Goal: Information Seeking & Learning: Learn about a topic

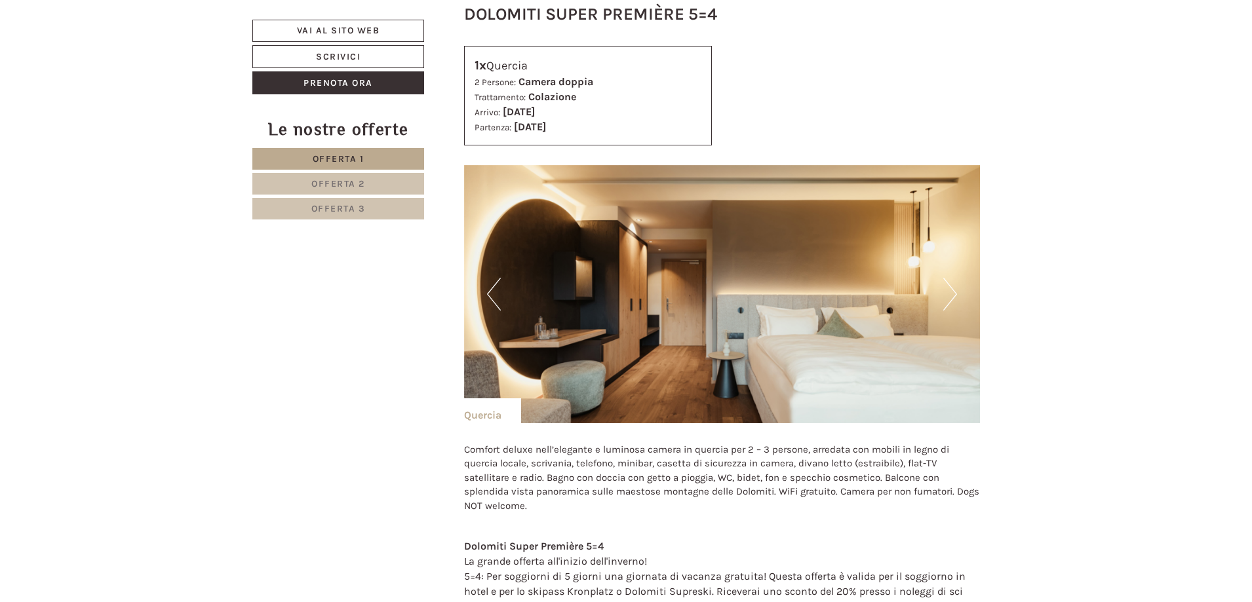
scroll to position [2360, 0]
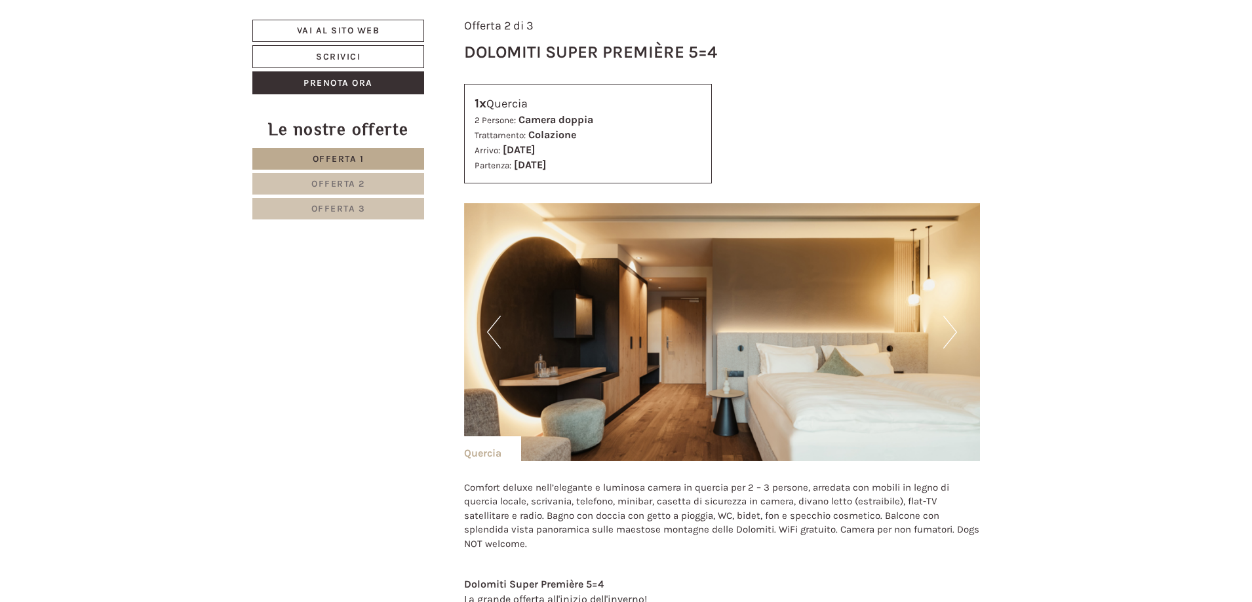
click at [951, 326] on button "Next" at bounding box center [950, 332] width 14 height 33
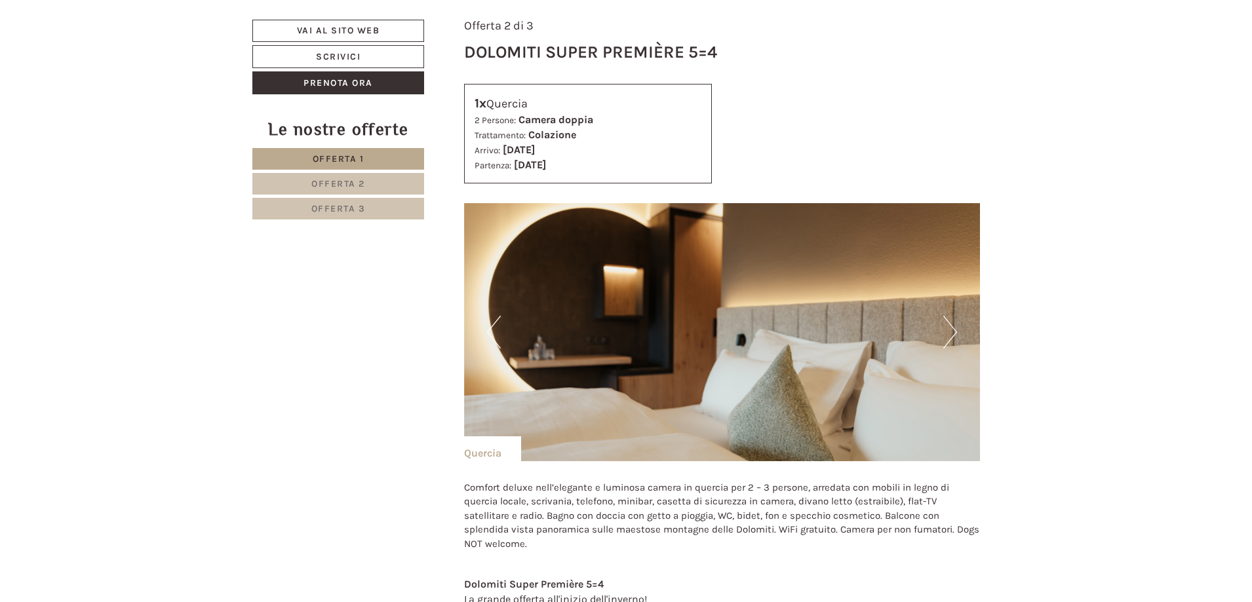
click at [951, 326] on button "Next" at bounding box center [950, 332] width 14 height 33
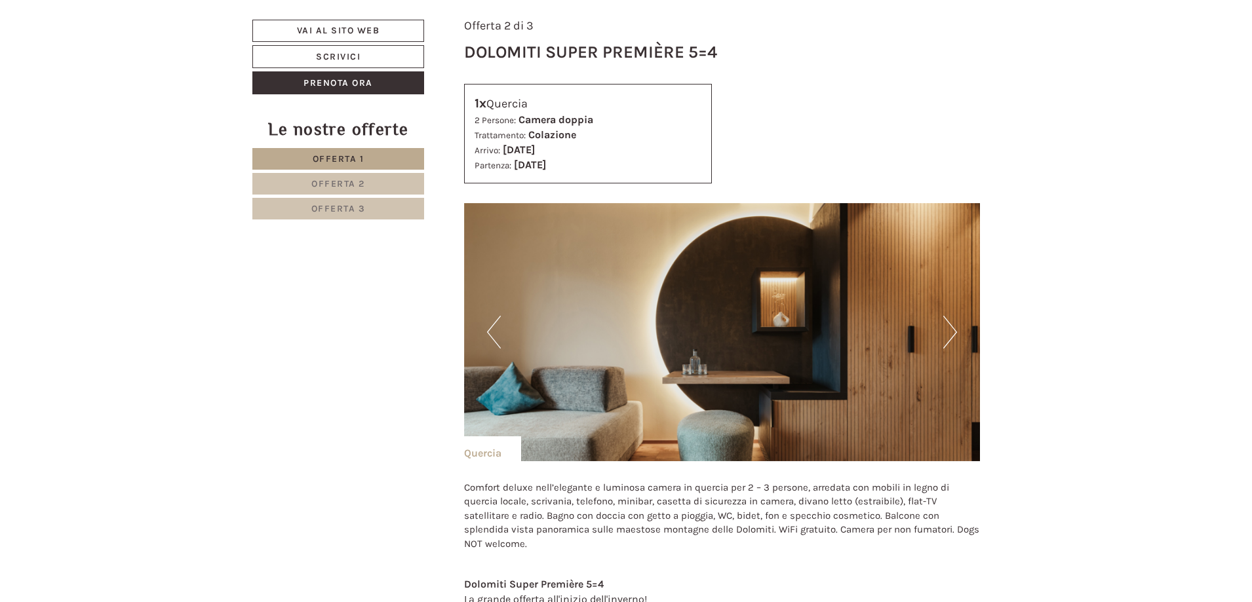
click at [951, 326] on button "Next" at bounding box center [950, 332] width 14 height 33
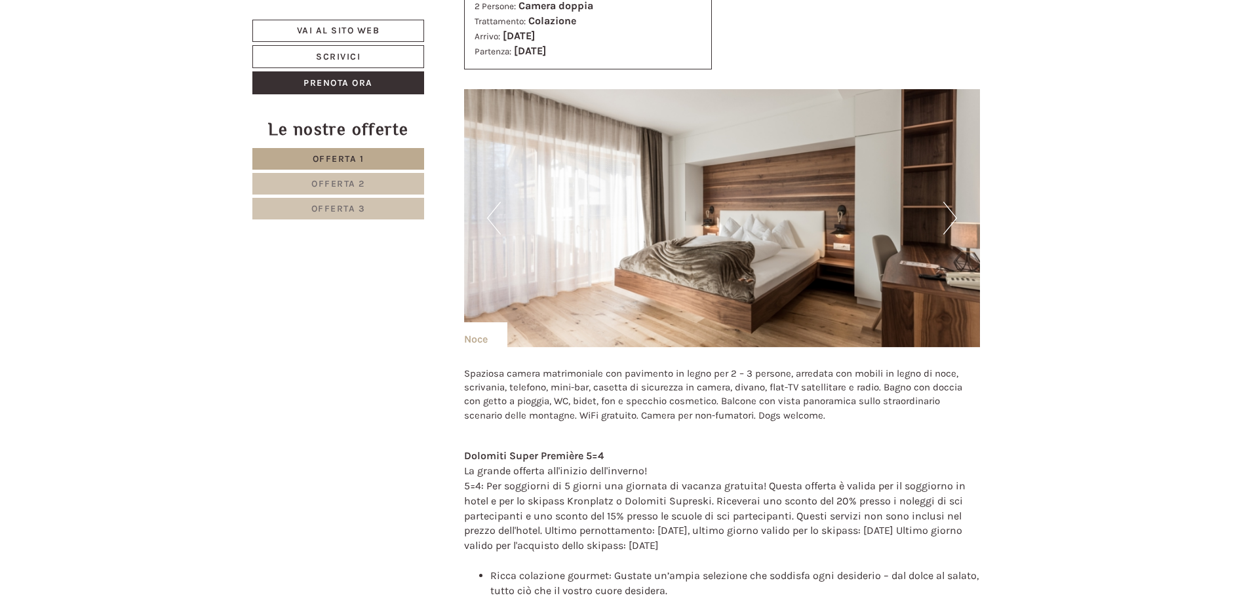
scroll to position [3934, 0]
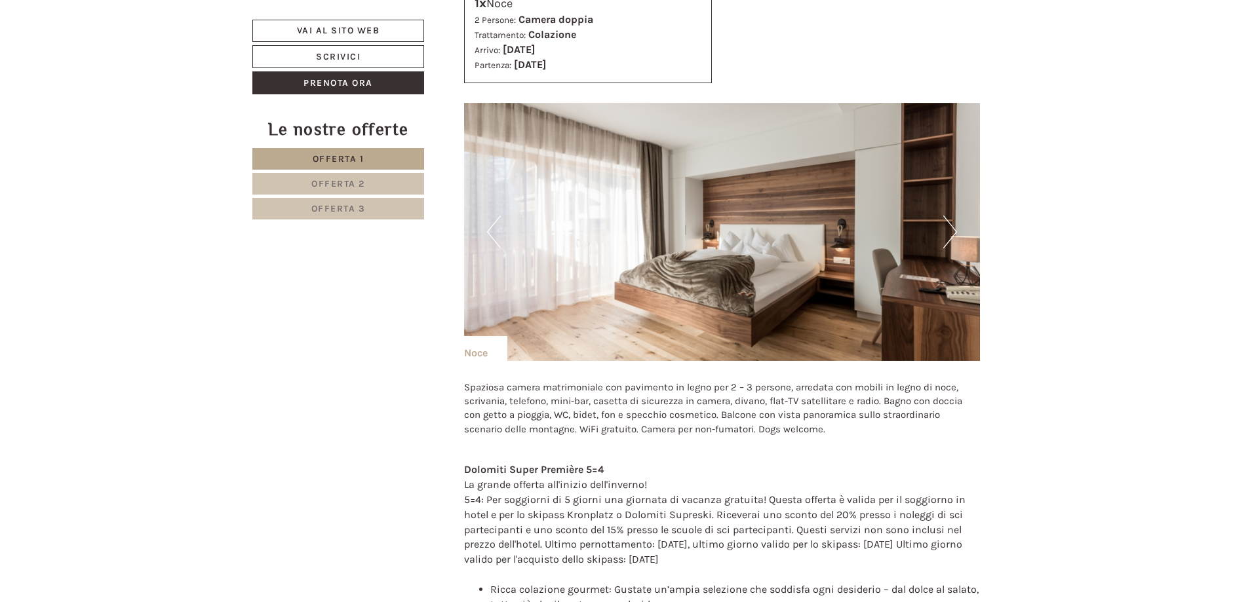
click at [948, 216] on button "Next" at bounding box center [950, 232] width 14 height 33
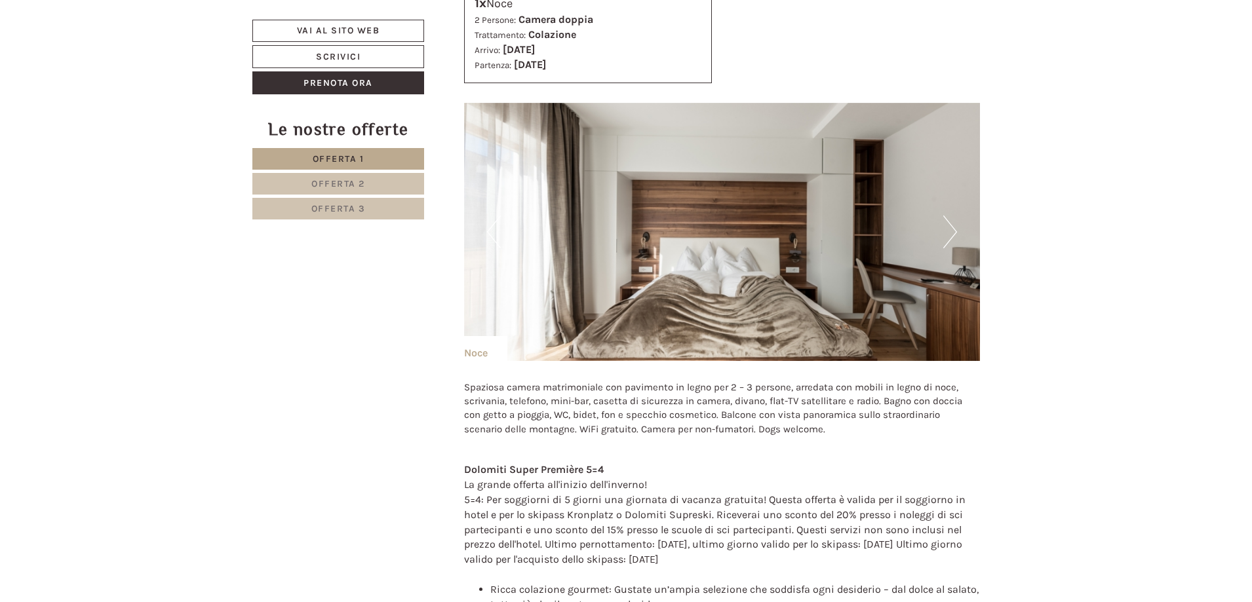
click at [948, 216] on button "Next" at bounding box center [950, 232] width 14 height 33
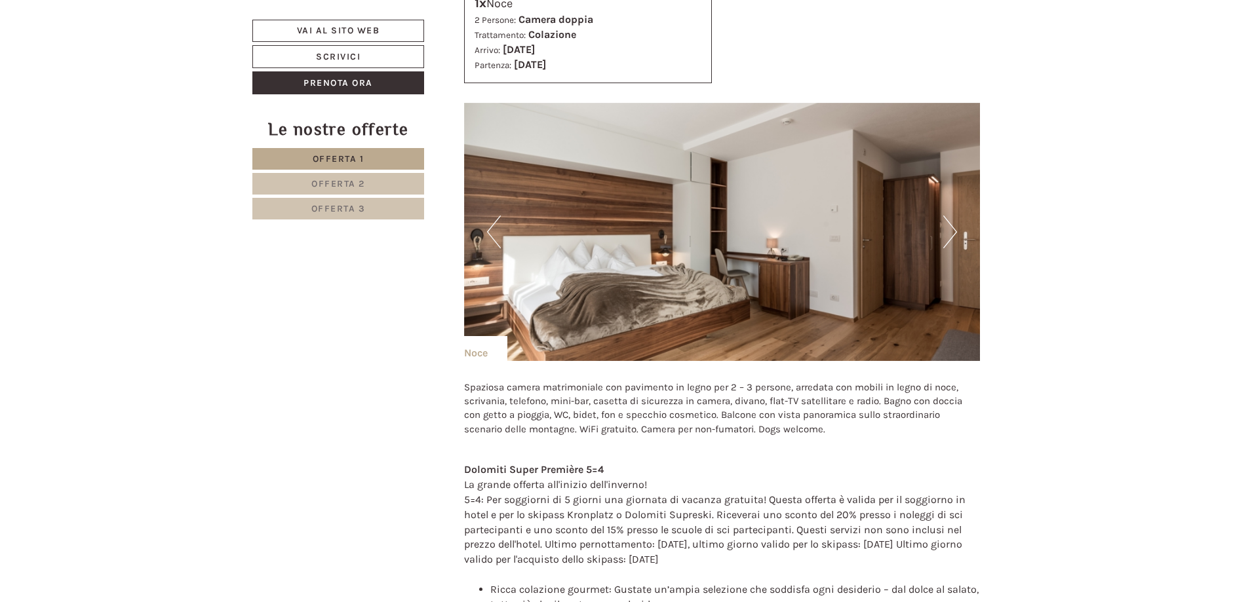
click at [948, 216] on button "Next" at bounding box center [950, 232] width 14 height 33
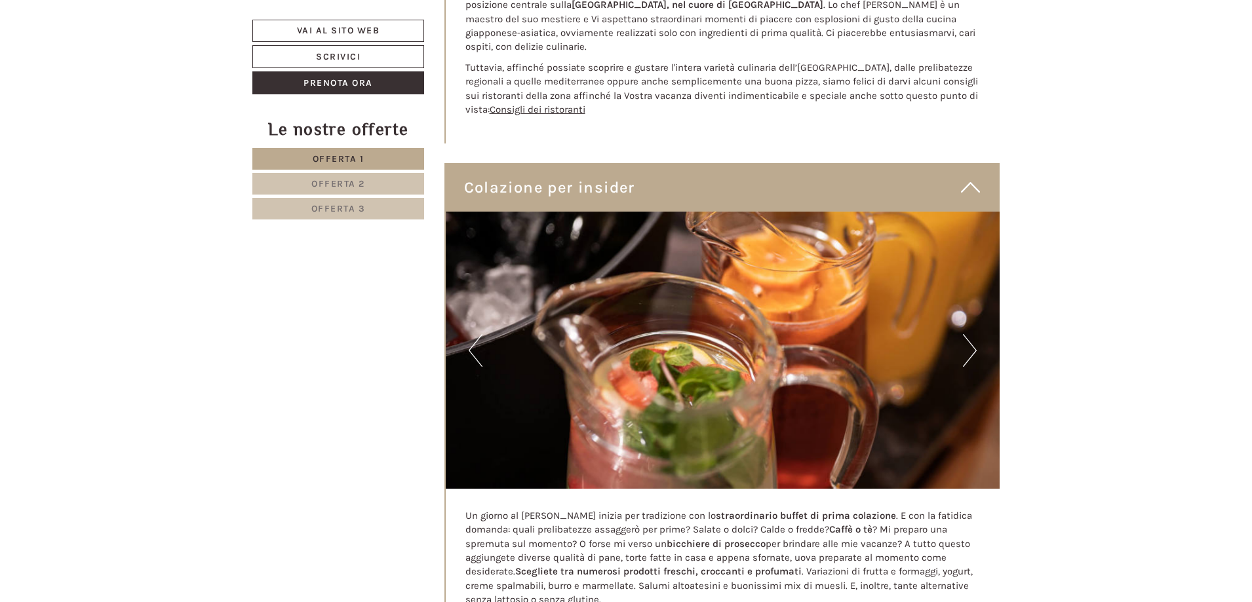
scroll to position [5835, 0]
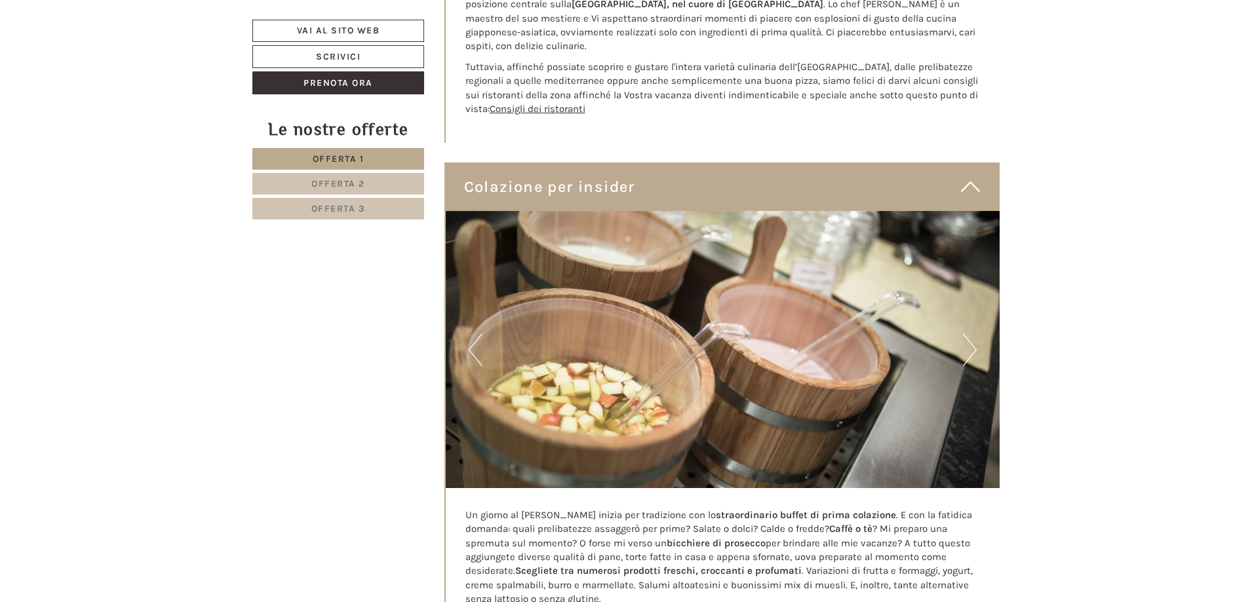
click at [968, 334] on button "Next" at bounding box center [970, 350] width 14 height 33
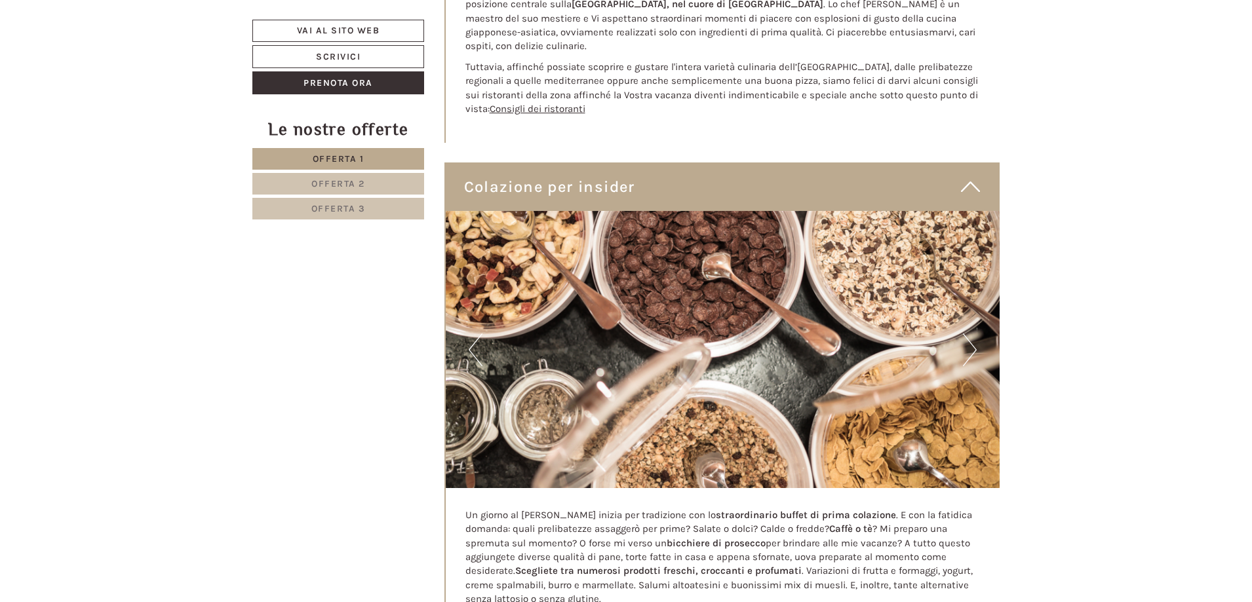
click at [968, 334] on button "Next" at bounding box center [970, 350] width 14 height 33
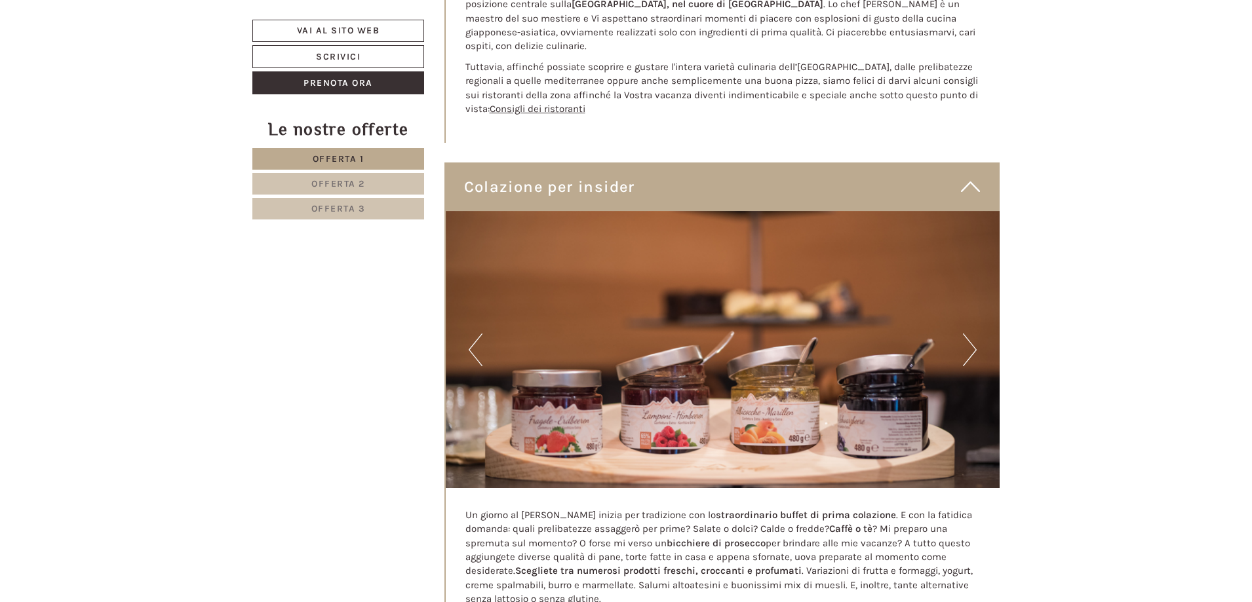
click at [968, 334] on button "Next" at bounding box center [970, 350] width 14 height 33
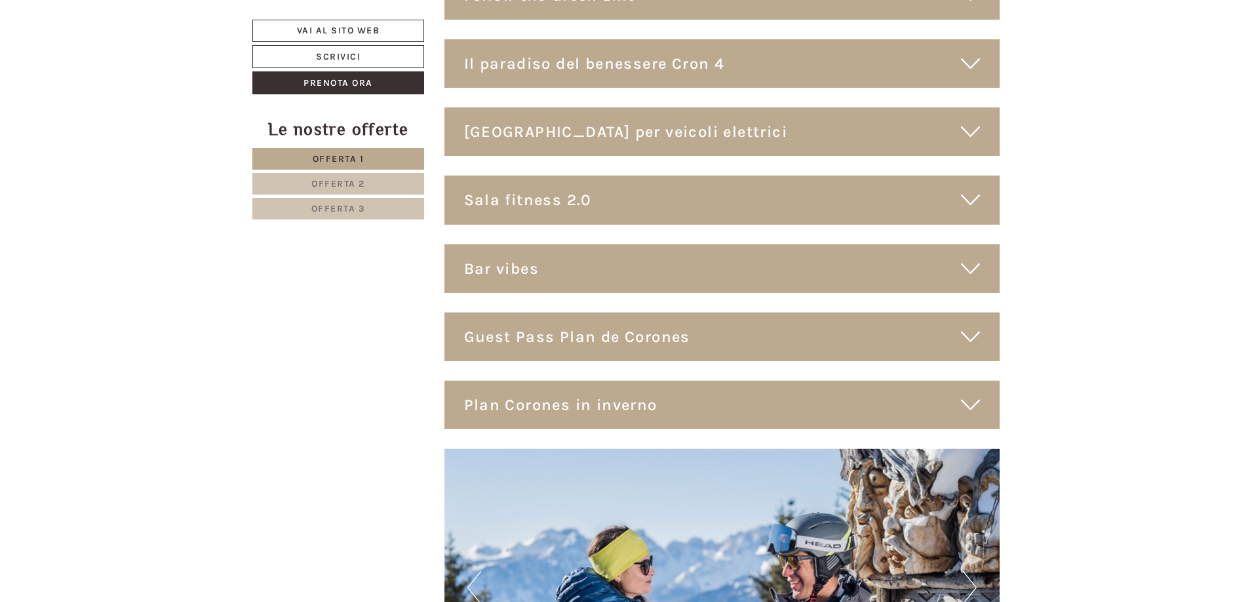
scroll to position [7736, 0]
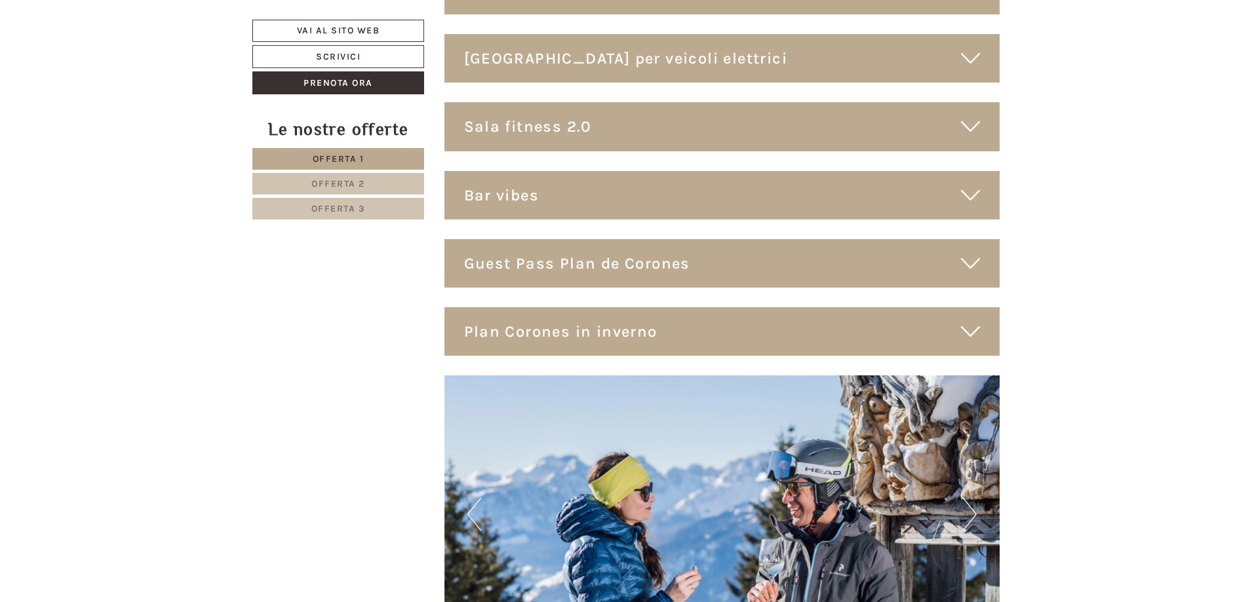
click at [965, 321] on icon at bounding box center [970, 332] width 19 height 22
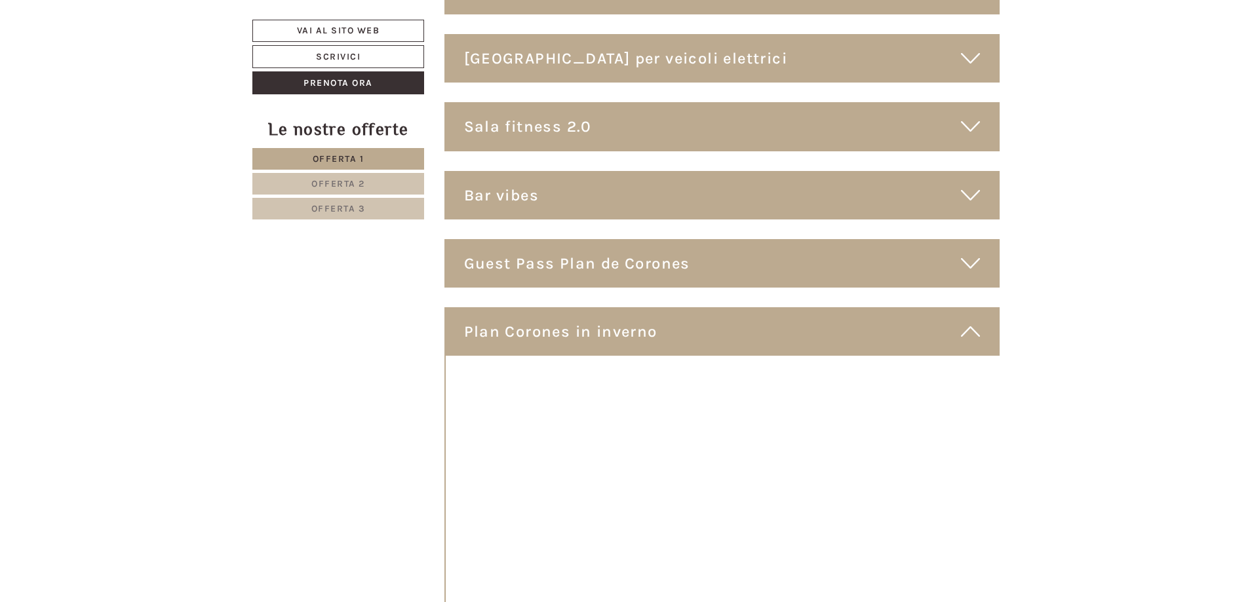
click at [965, 321] on icon at bounding box center [970, 332] width 19 height 22
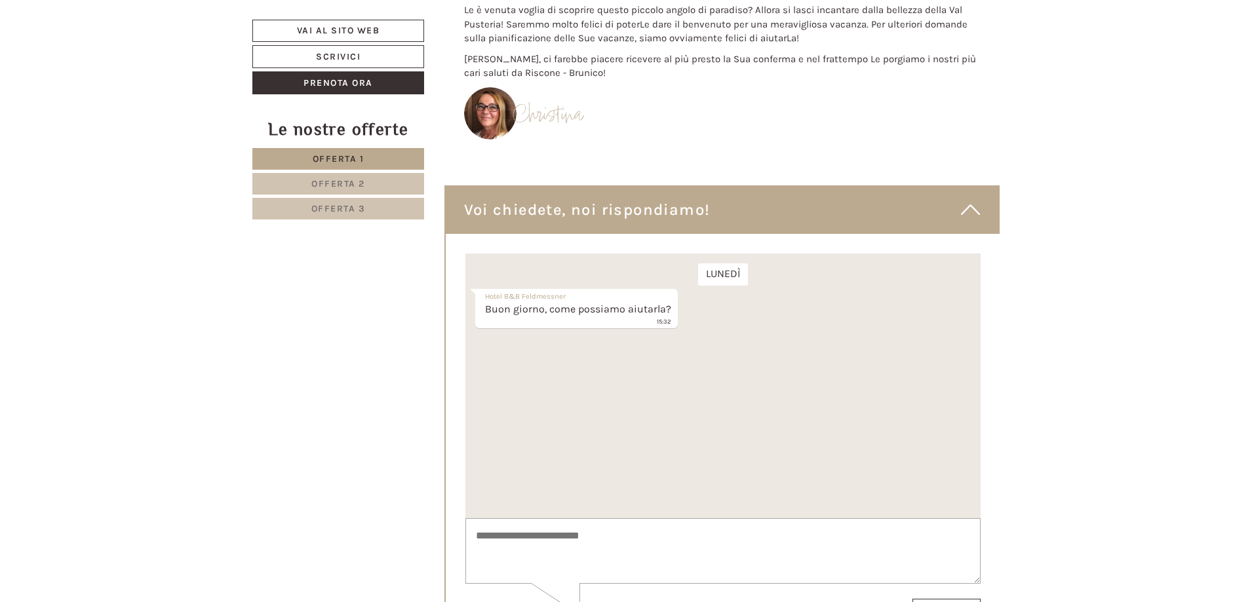
scroll to position [8392, 0]
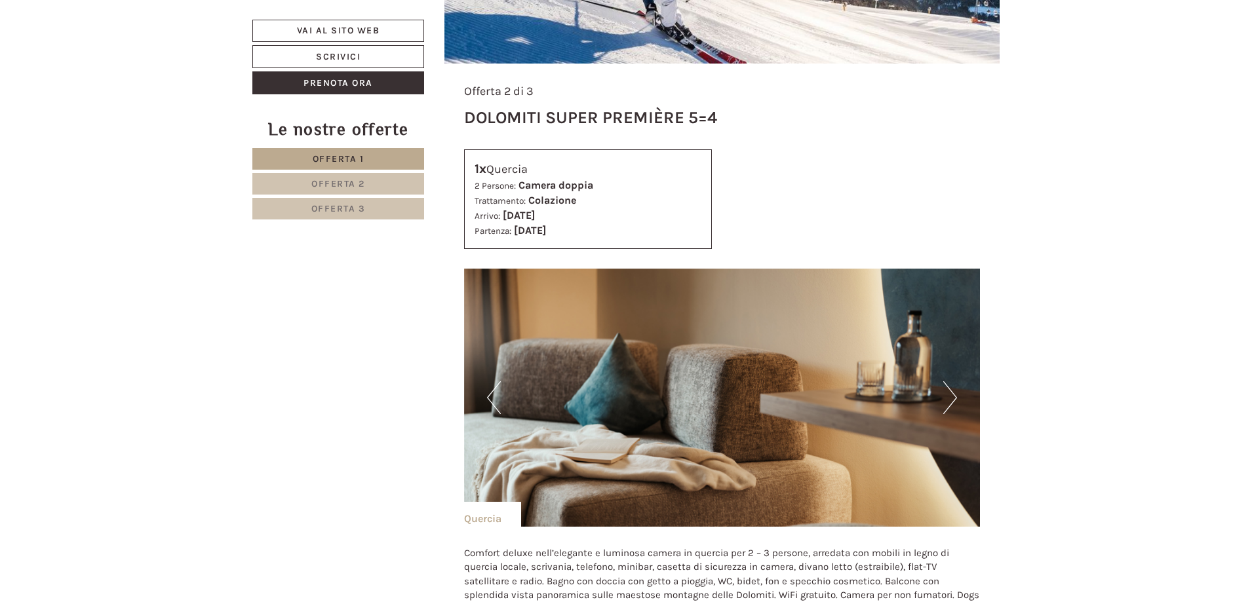
click at [340, 186] on span "Offerta 2" at bounding box center [338, 183] width 54 height 11
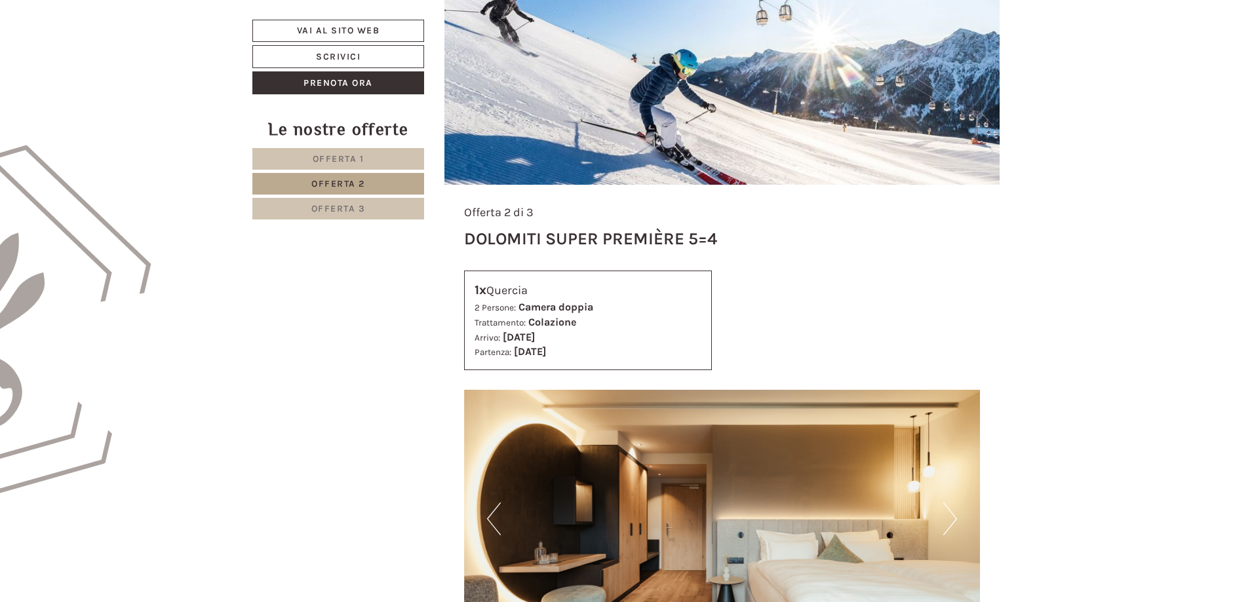
click at [345, 196] on nav "Offerta 1 Offerta 2 Offerta 3" at bounding box center [340, 183] width 176 height 71
click at [359, 209] on span "Offerta 3" at bounding box center [338, 208] width 54 height 11
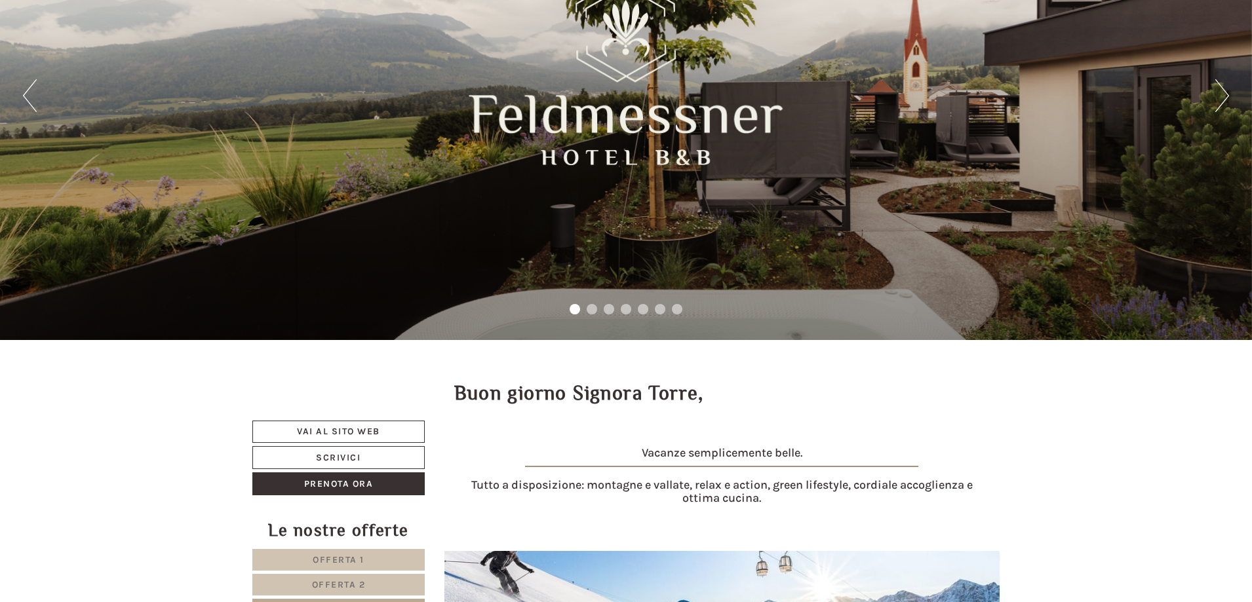
scroll to position [524, 0]
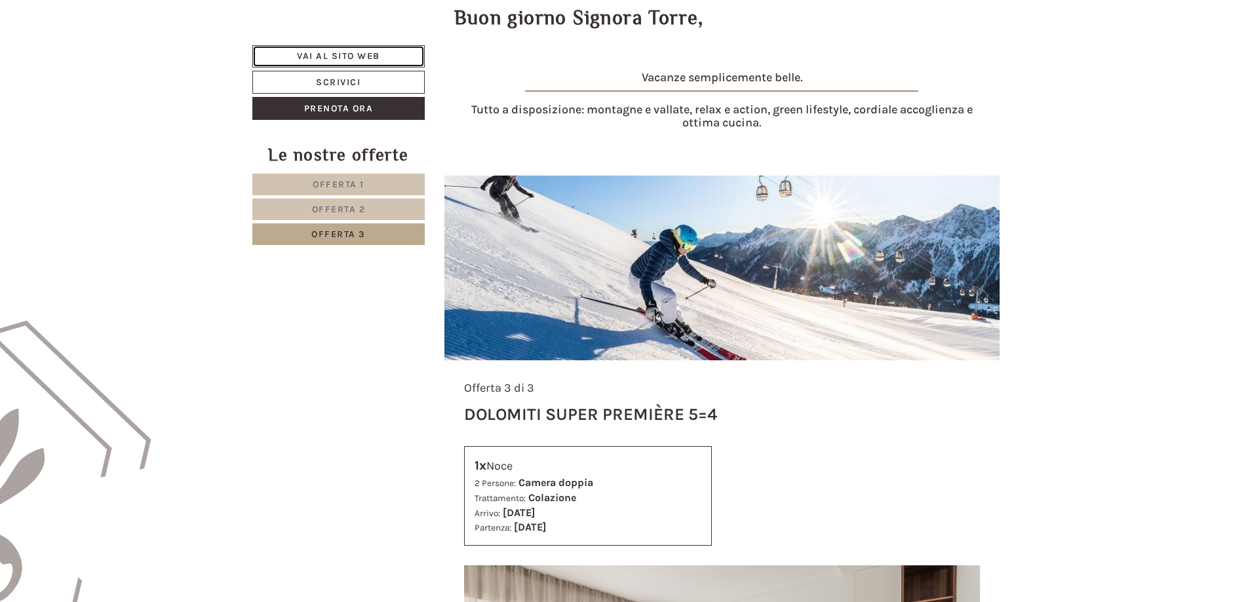
click at [310, 57] on link "Vai al sito web" at bounding box center [338, 56] width 172 height 22
